Goal: Navigation & Orientation: Find specific page/section

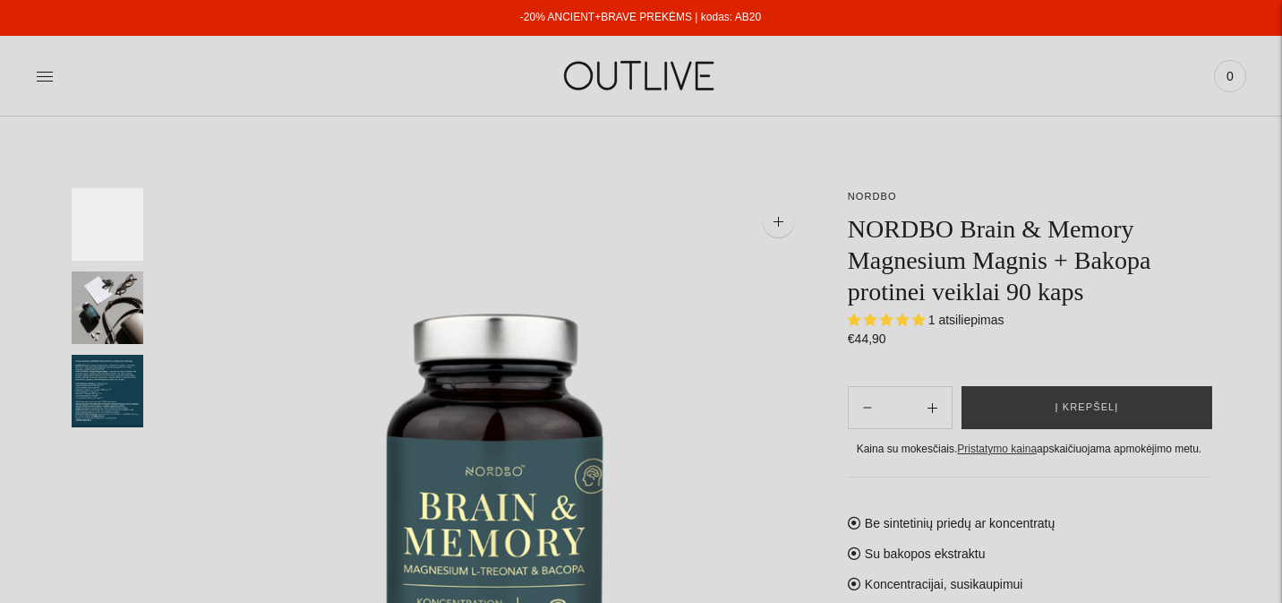
select select "**********"
click at [660, 75] on img at bounding box center [641, 76] width 224 height 62
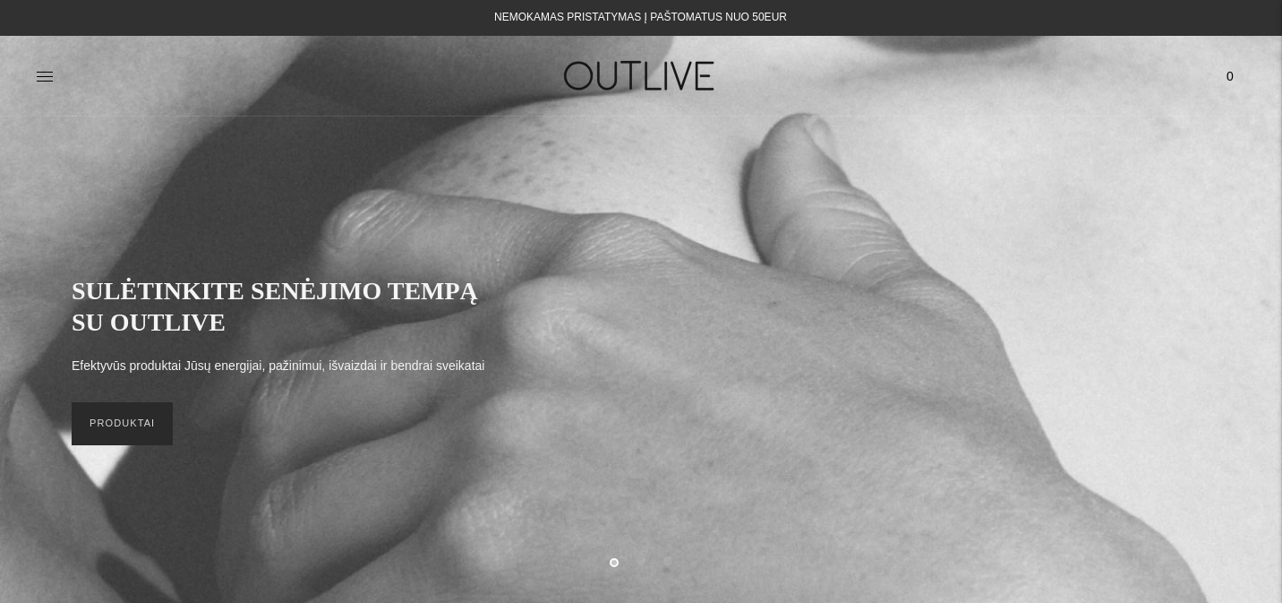
click at [119, 434] on link "PRODUKTAI" at bounding box center [122, 423] width 101 height 43
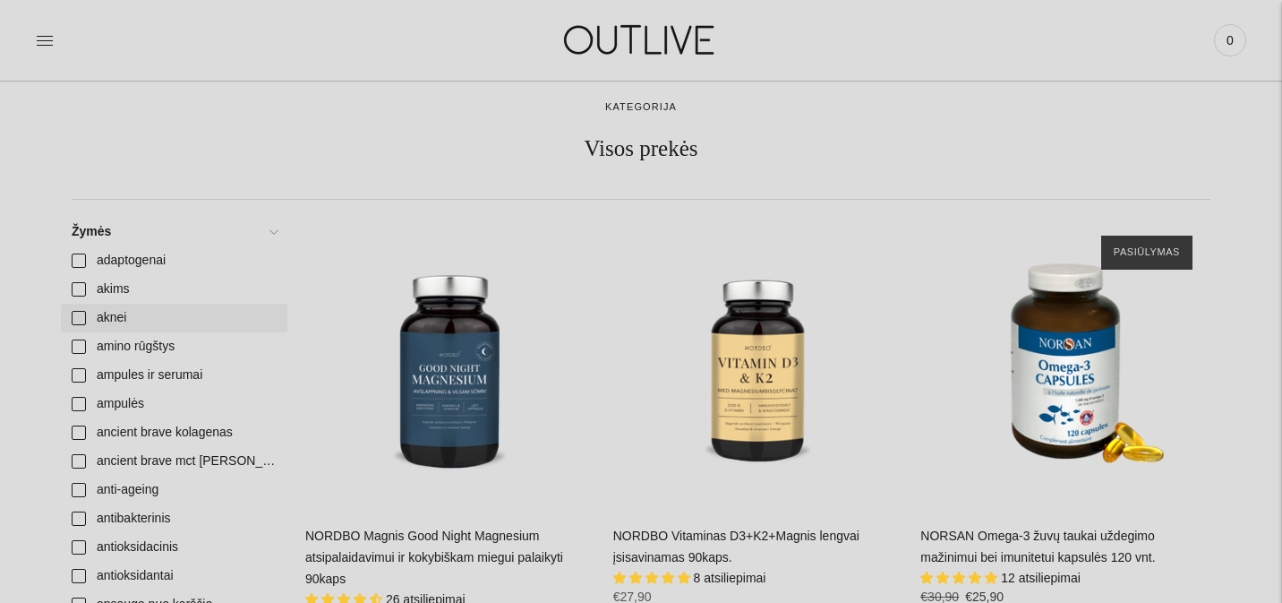
scroll to position [87, 0]
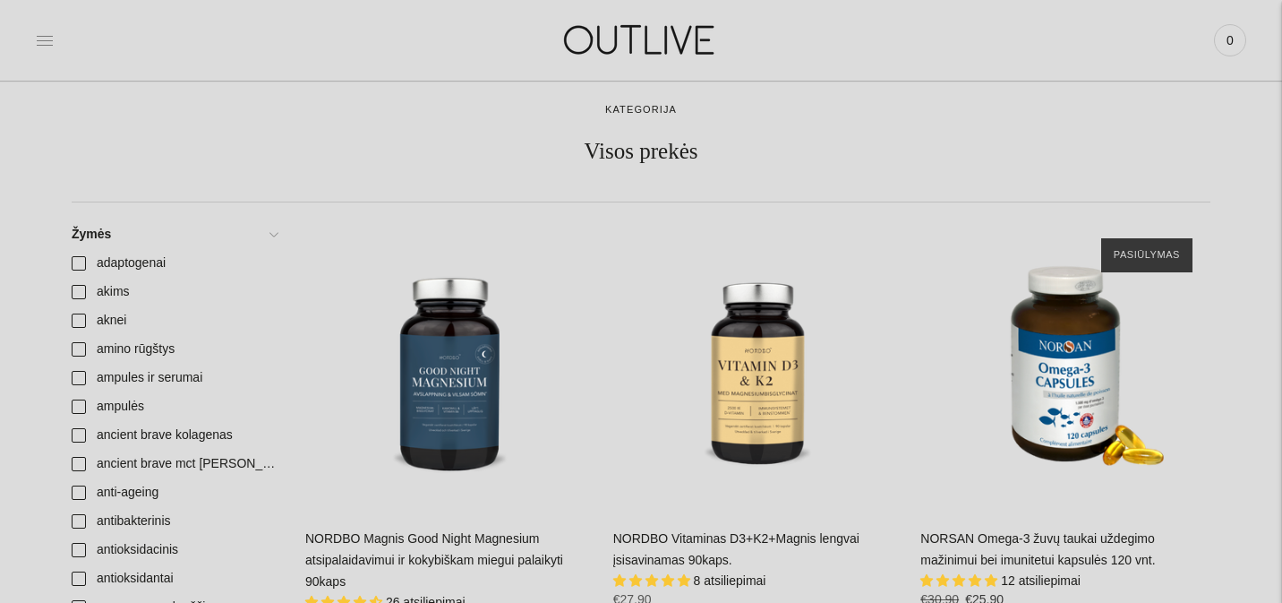
click at [48, 45] on icon at bounding box center [45, 40] width 16 height 9
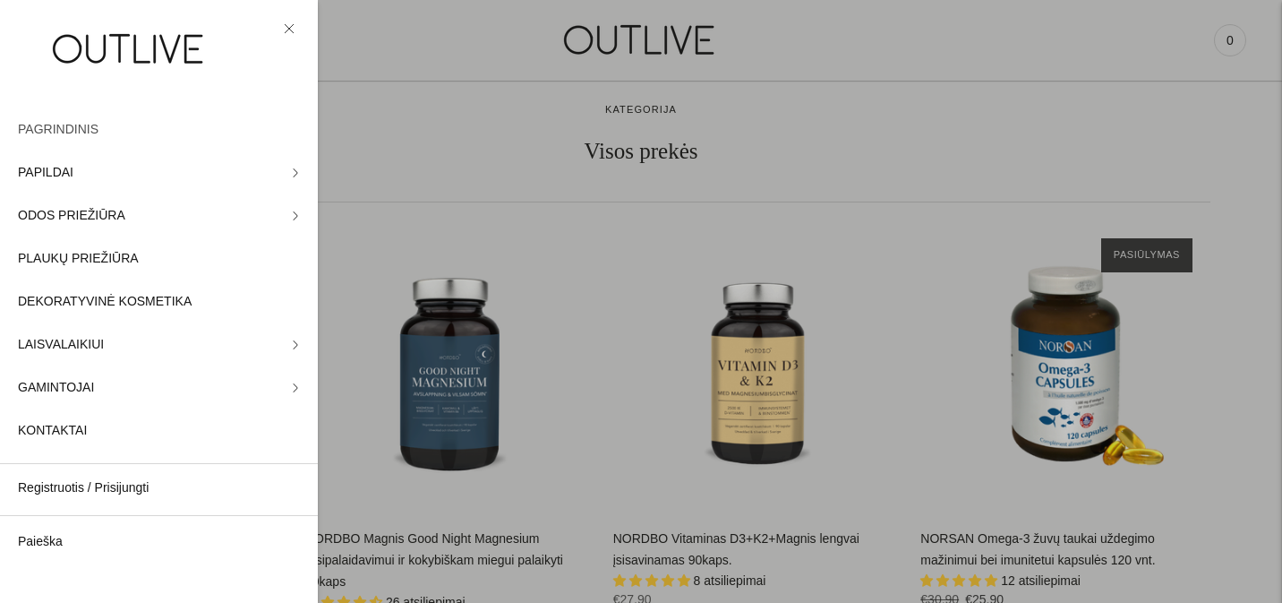
click at [57, 134] on span "PAGRINDINIS" at bounding box center [58, 129] width 81 height 21
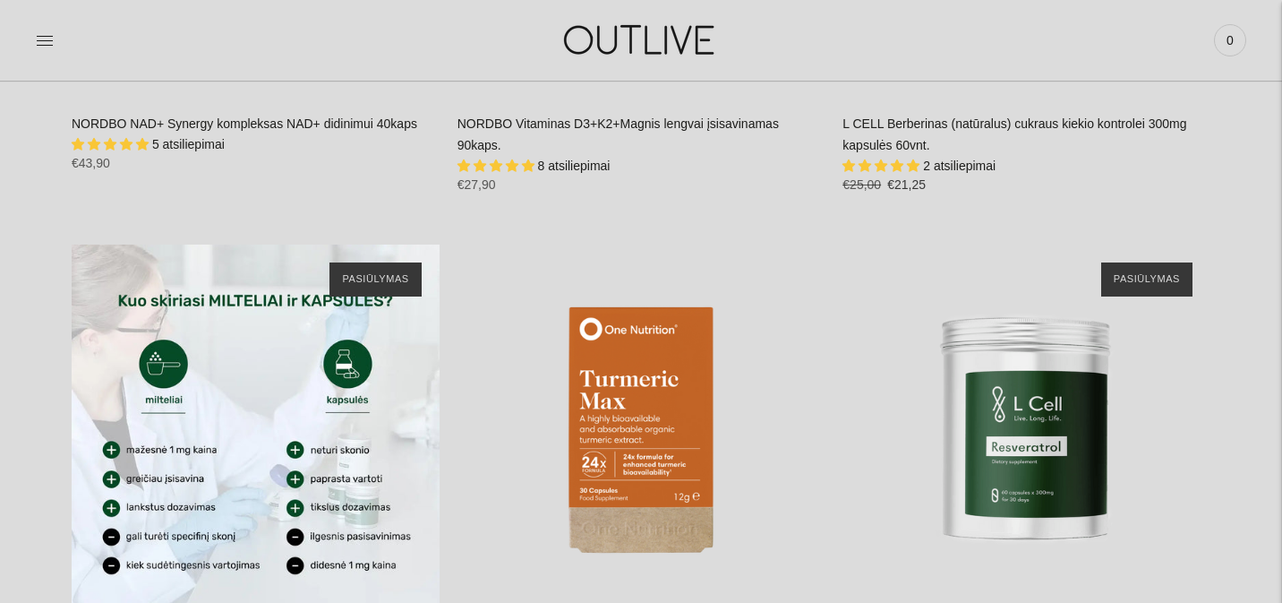
scroll to position [2686, 0]
